Goal: Book appointment/travel/reservation

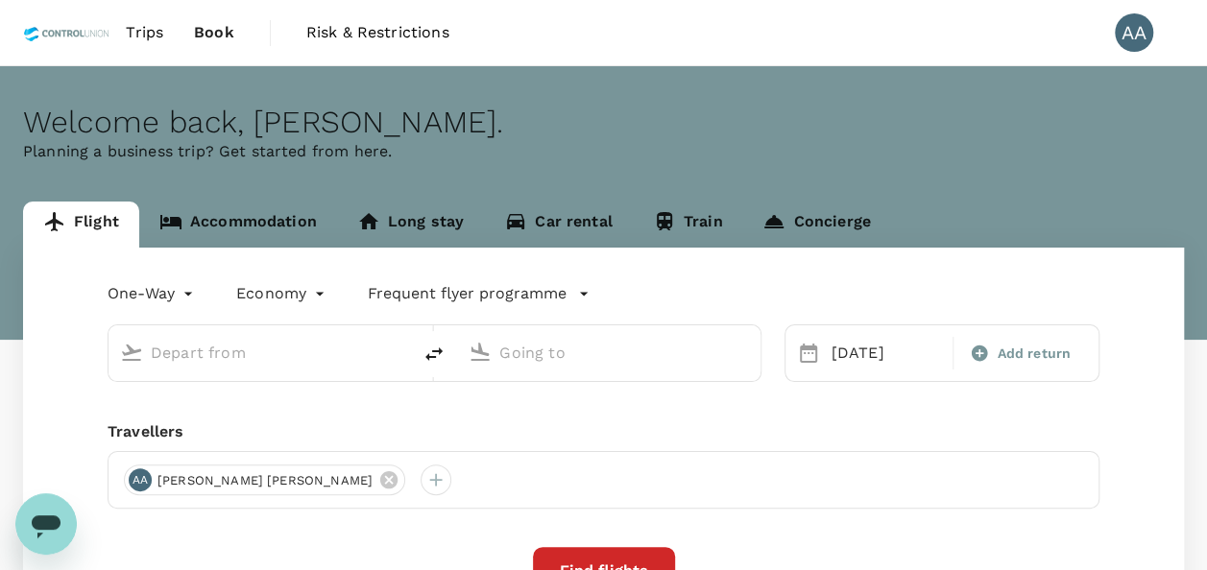
type input "[GEOGRAPHIC_DATA], [GEOGRAPHIC_DATA] (any)"
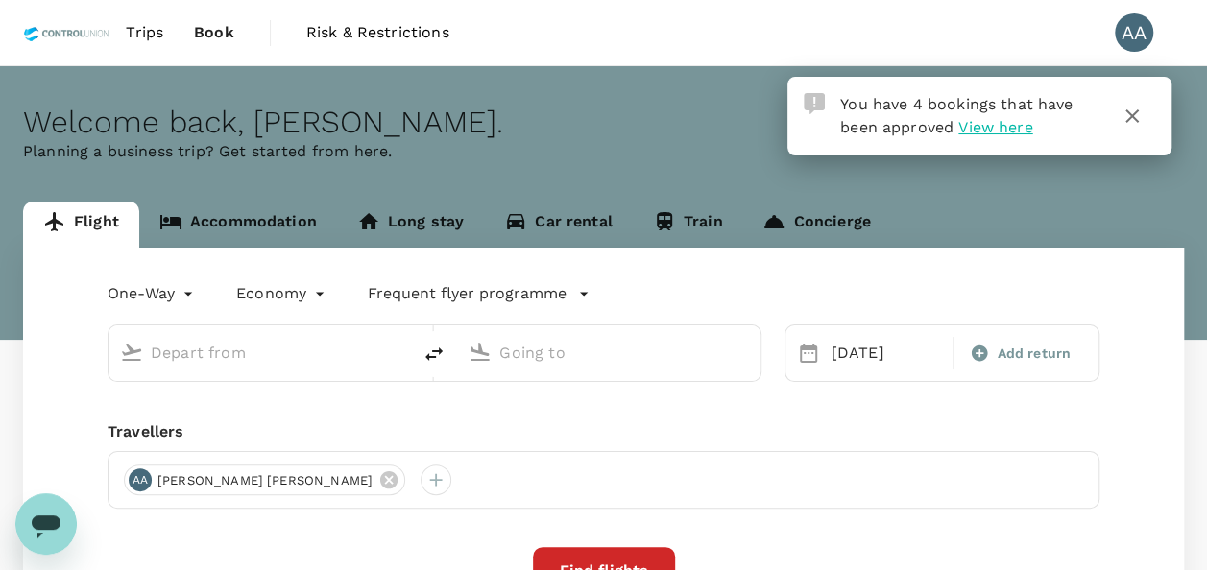
type input "[GEOGRAPHIC_DATA], [GEOGRAPHIC_DATA] (any)"
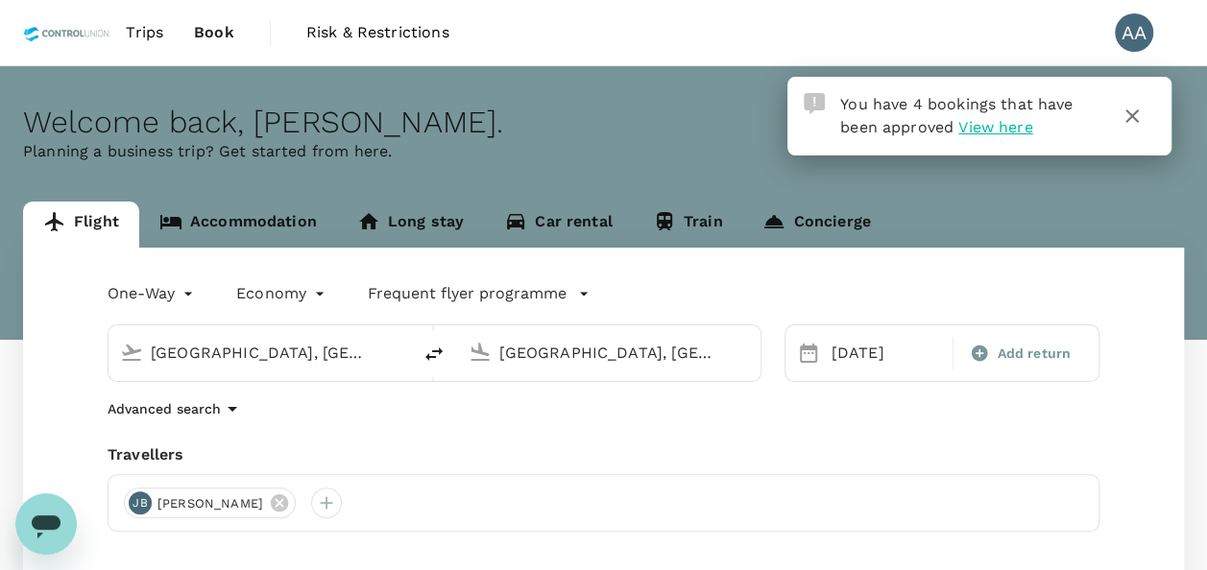
click at [244, 209] on link "Accommodation" at bounding box center [238, 225] width 198 height 46
